Goal: Find specific page/section: Find specific page/section

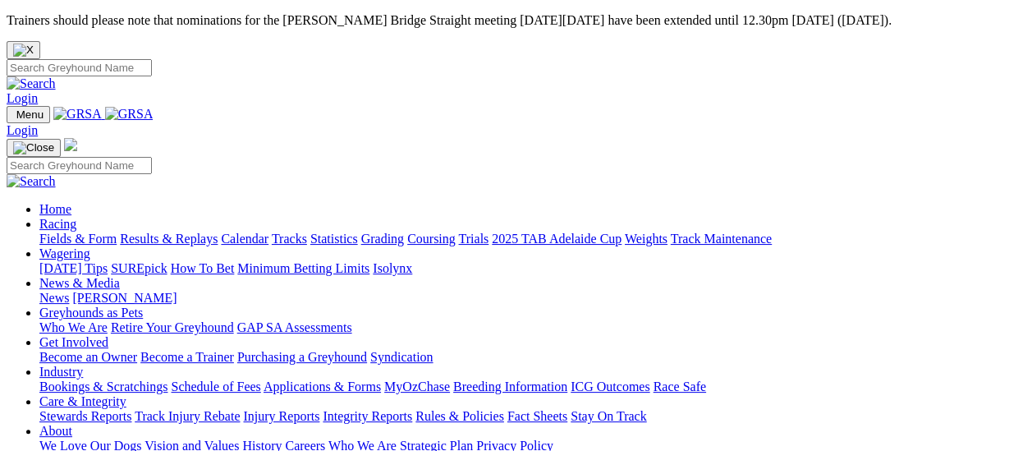
click at [76, 217] on link "Racing" at bounding box center [57, 224] width 37 height 14
click at [66, 231] on link "Fields & Form" at bounding box center [77, 238] width 77 height 14
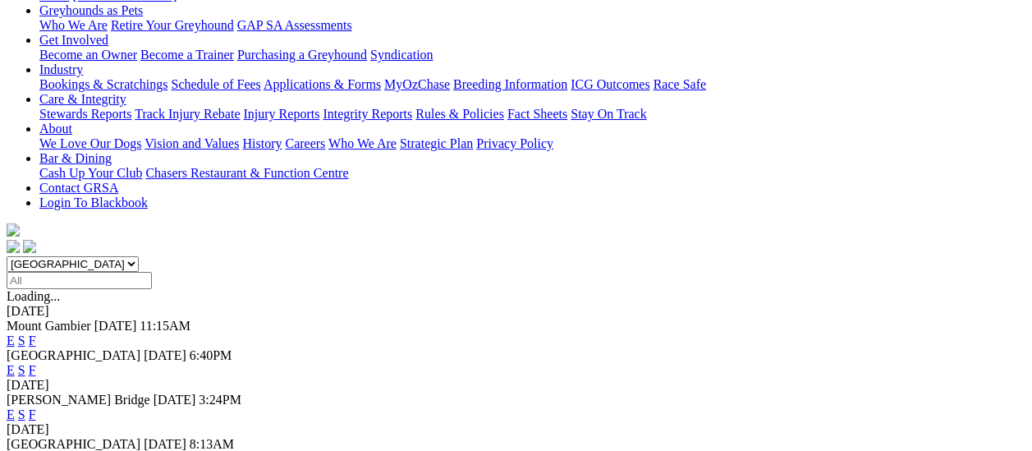
scroll to position [328, 0]
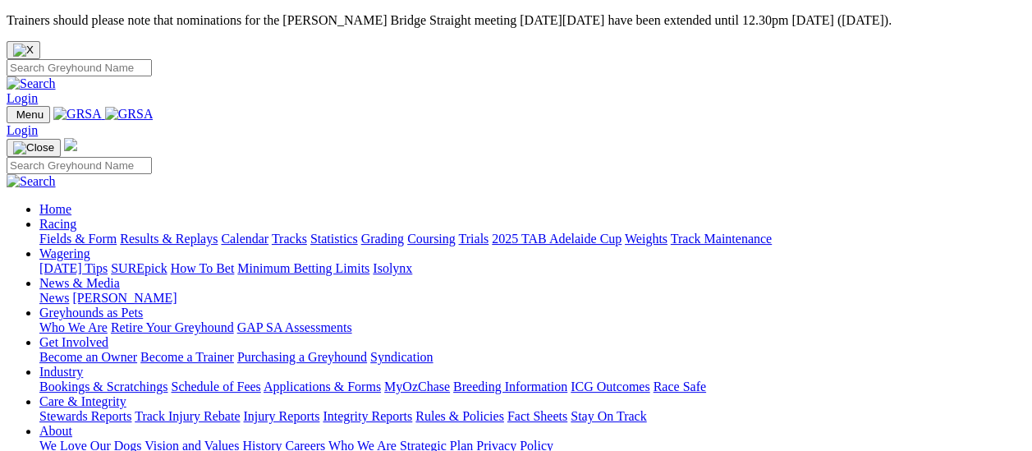
click at [172, 231] on link "Results & Replays" at bounding box center [169, 238] width 98 height 14
click at [183, 231] on link "Results & Replays" at bounding box center [169, 238] width 98 height 14
